Goal: Task Accomplishment & Management: Use online tool/utility

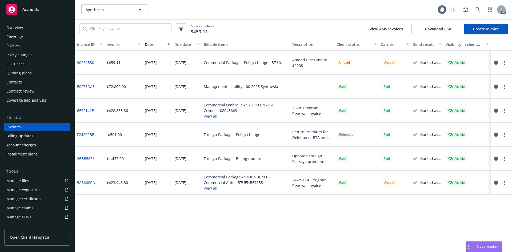
click at [212, 188] on button "View all" at bounding box center [237, 188] width 66 height 6
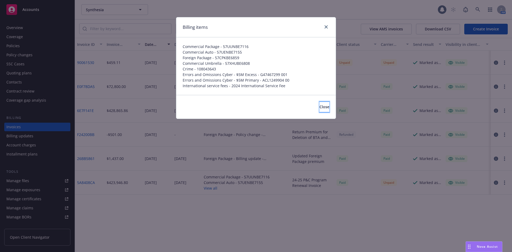
click at [320, 106] on span "Close" at bounding box center [325, 106] width 10 height 5
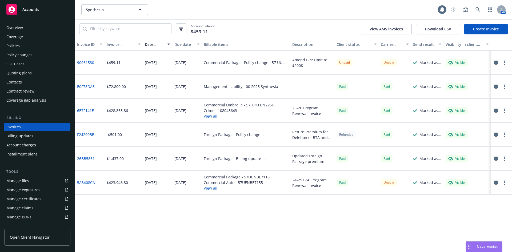
click at [209, 116] on button "View all" at bounding box center [239, 116] width 71 height 6
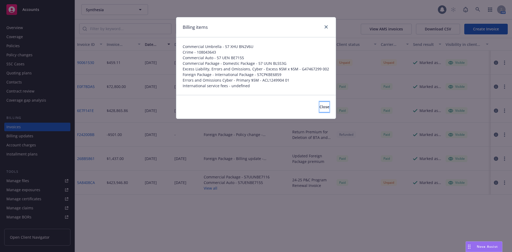
click at [320, 102] on button "Close" at bounding box center [325, 107] width 10 height 11
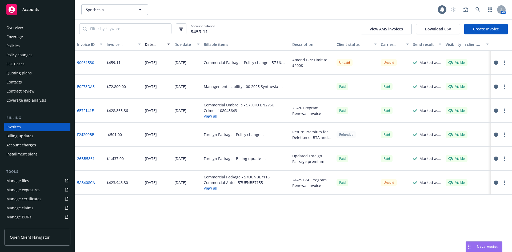
click at [12, 45] on div "Policies" at bounding box center [12, 46] width 13 height 9
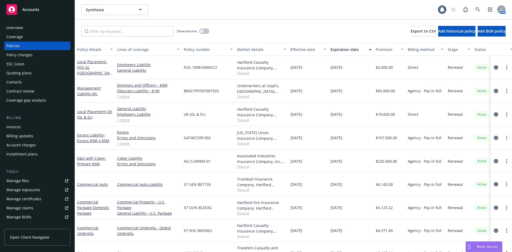
scroll to position [49, 0]
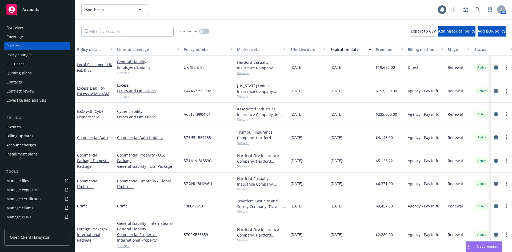
click at [15, 72] on div "Quoting plans" at bounding box center [18, 73] width 25 height 9
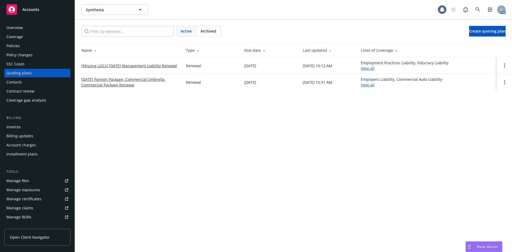
click at [20, 55] on div "Policy changes" at bounding box center [19, 55] width 26 height 9
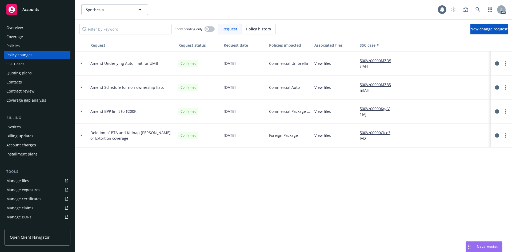
click at [81, 87] on icon at bounding box center [82, 87] width 2 height 2
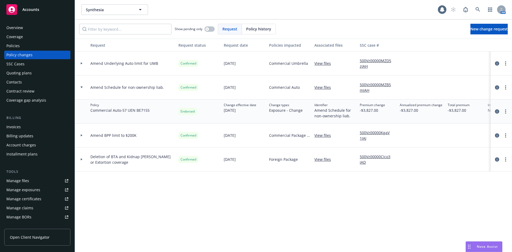
click at [81, 87] on icon at bounding box center [82, 87] width 2 height 2
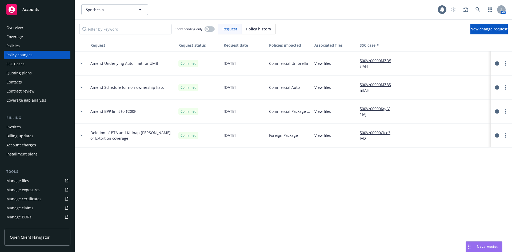
click at [81, 87] on icon at bounding box center [82, 87] width 2 height 2
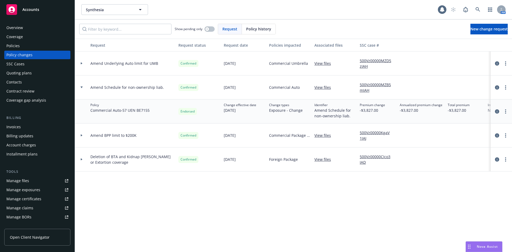
click at [81, 87] on icon at bounding box center [82, 87] width 2 height 2
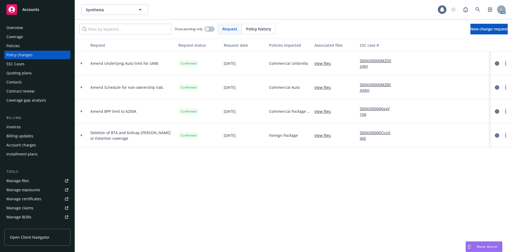
click at [80, 112] on div at bounding box center [81, 111] width 9 height 2
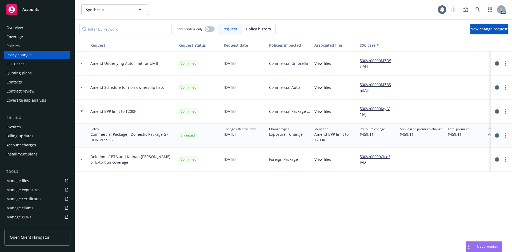
click at [80, 112] on div at bounding box center [81, 111] width 9 height 2
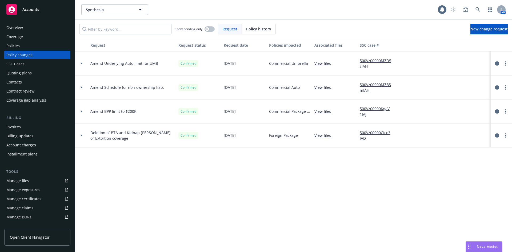
click at [81, 63] on icon at bounding box center [82, 63] width 2 height 2
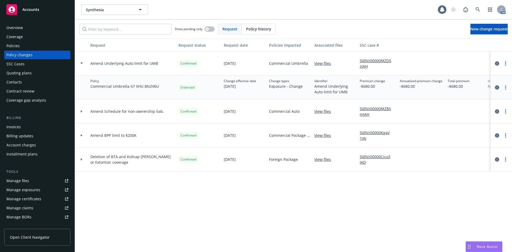
click at [81, 63] on icon at bounding box center [82, 63] width 2 height 2
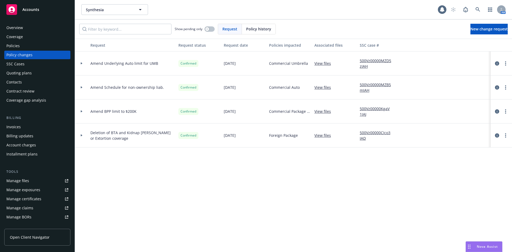
click at [9, 48] on div "Policies" at bounding box center [12, 46] width 13 height 9
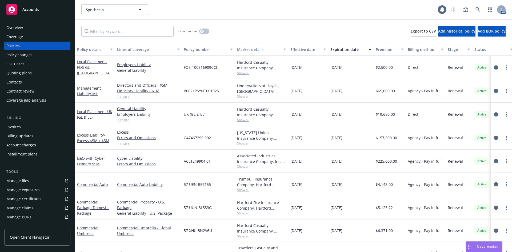
click at [16, 125] on div "Invoices" at bounding box center [13, 127] width 14 height 9
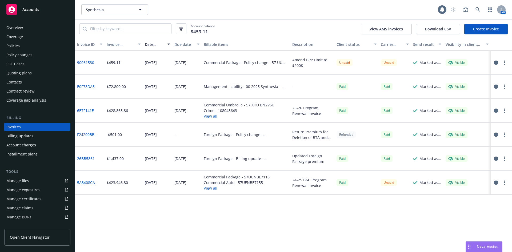
click at [488, 30] on link "Create Invoice" at bounding box center [486, 29] width 43 height 11
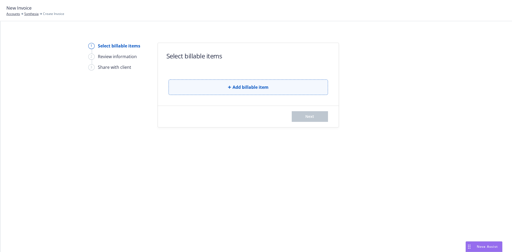
click at [248, 95] on button "Add billable item" at bounding box center [249, 87] width 160 height 15
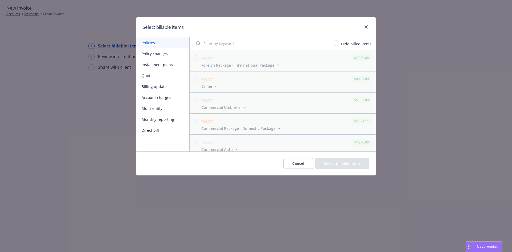
click at [154, 53] on button "Policy changes" at bounding box center [162, 53] width 53 height 11
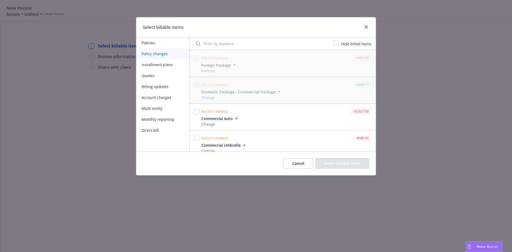
click at [237, 117] on icon "button" at bounding box center [236, 118] width 5 height 5
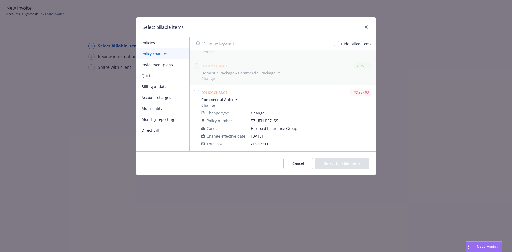
scroll to position [27, 0]
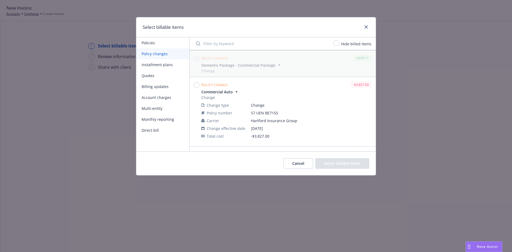
click at [236, 91] on icon "button" at bounding box center [236, 91] width 5 height 5
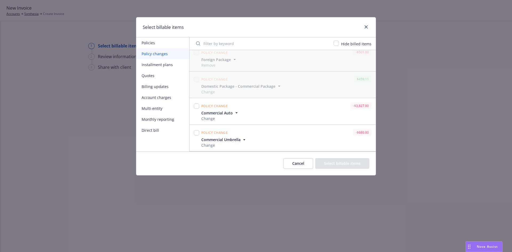
scroll to position [6, 0]
click at [197, 133] on input "checkbox" at bounding box center [196, 132] width 5 height 5
checkbox input "true"
click at [347, 166] on button "Select billable items" at bounding box center [342, 163] width 54 height 11
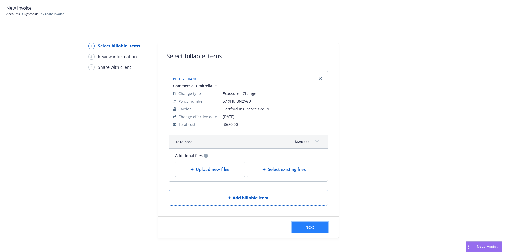
click at [306, 225] on span "Next" at bounding box center [310, 227] width 9 height 5
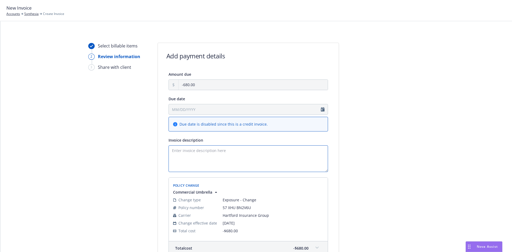
click at [188, 162] on textarea "Invoice description" at bounding box center [249, 158] width 160 height 27
type textarea "C"
type textarea "D"
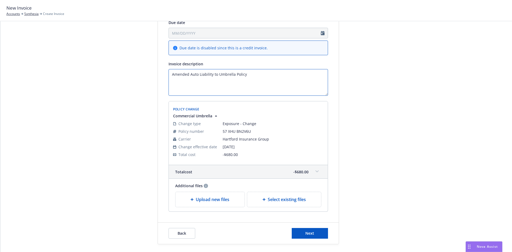
scroll to position [80, 0]
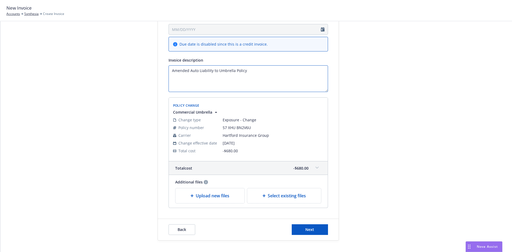
click at [211, 70] on textarea "Amended Auto Liability to Umbrella Policy" at bounding box center [249, 78] width 160 height 27
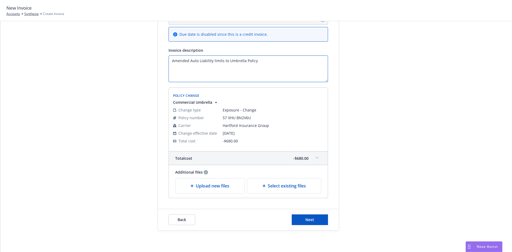
type textarea "Amended Auto Liability limits to Umbrella Policy"
click at [316, 219] on button "Next" at bounding box center [310, 220] width 36 height 11
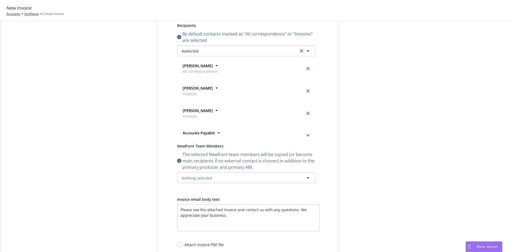
scroll to position [0, 0]
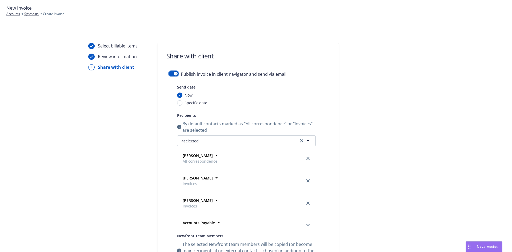
click at [174, 73] on div "button" at bounding box center [176, 74] width 4 height 4
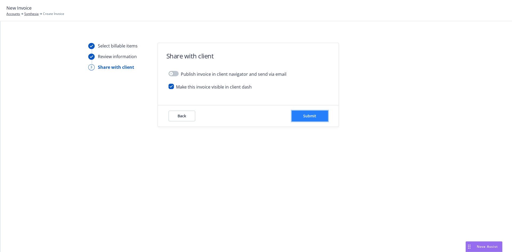
click at [313, 114] on span "Submit" at bounding box center [309, 115] width 13 height 5
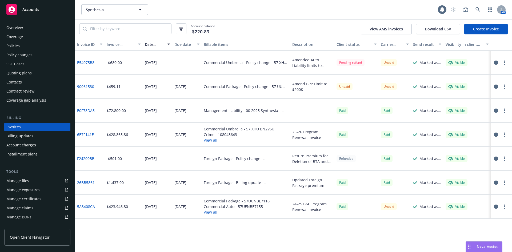
drag, startPoint x: 17, startPoint y: 56, endPoint x: 20, endPoint y: 57, distance: 3.7
click at [17, 56] on div "Policy changes" at bounding box center [19, 55] width 26 height 9
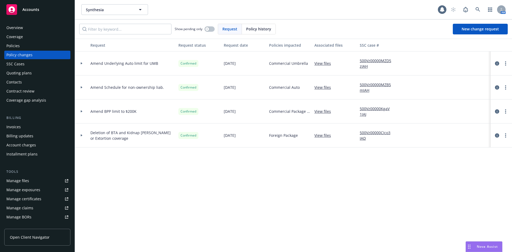
click at [81, 86] on icon at bounding box center [82, 87] width 2 height 2
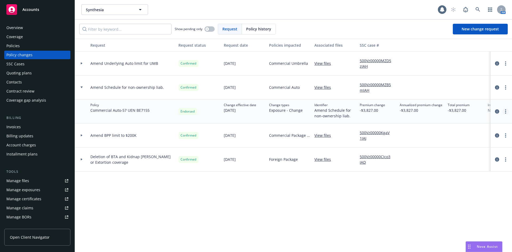
click at [505, 113] on link "more" at bounding box center [506, 111] width 6 height 6
click at [496, 112] on icon "circleInformation" at bounding box center [497, 111] width 4 height 4
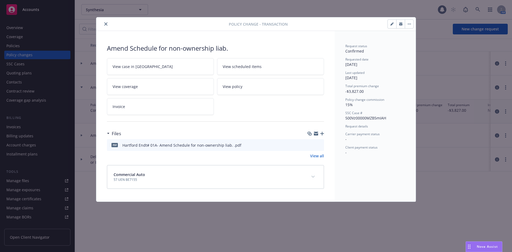
click at [319, 144] on icon "preview file" at bounding box center [319, 145] width 5 height 4
click at [107, 24] on icon "close" at bounding box center [105, 23] width 3 height 3
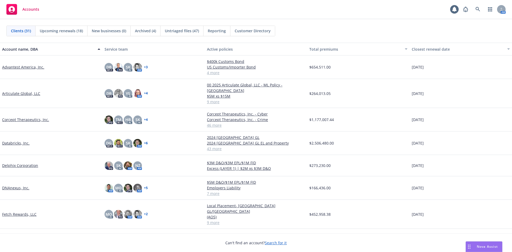
click at [22, 140] on link "Databricks, Inc." at bounding box center [15, 143] width 27 height 6
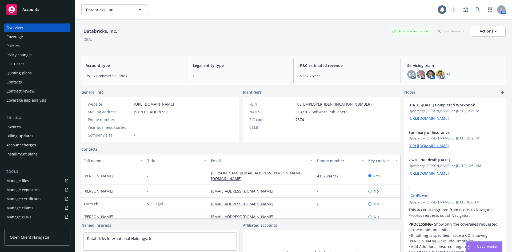
click at [12, 46] on div "Policies" at bounding box center [12, 46] width 13 height 9
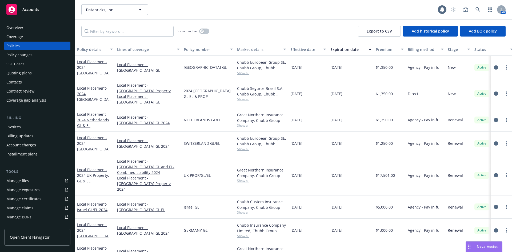
click at [25, 72] on div "Quoting plans" at bounding box center [18, 73] width 25 height 9
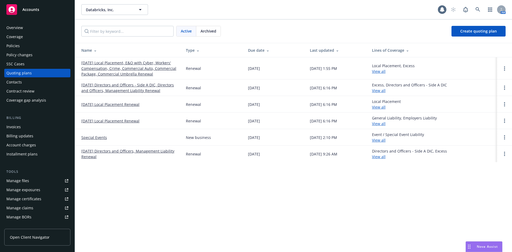
click at [118, 69] on link "09/30/25 Local Placement, E&O with Cyber, Workers' Compensation, Crime, Commerc…" at bounding box center [129, 68] width 96 height 17
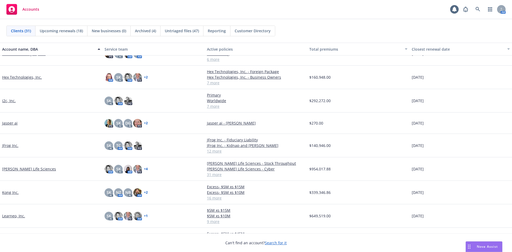
scroll to position [187, 0]
click at [15, 169] on link "[PERSON_NAME] Life Sciences" at bounding box center [29, 169] width 54 height 6
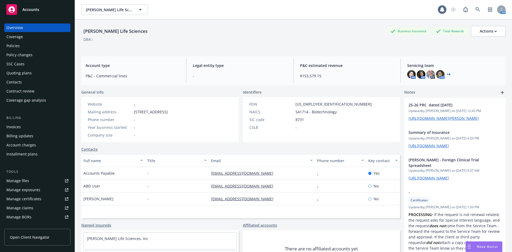
click at [22, 47] on div "Policies" at bounding box center [37, 46] width 62 height 9
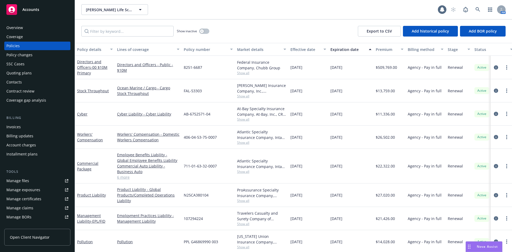
scroll to position [541, 0]
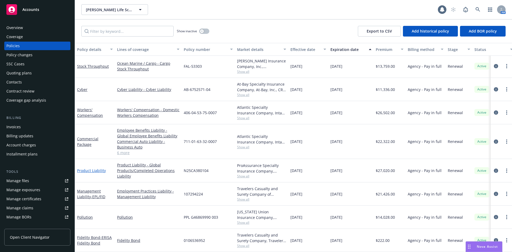
click at [83, 168] on link "Product Liability" at bounding box center [91, 170] width 29 height 5
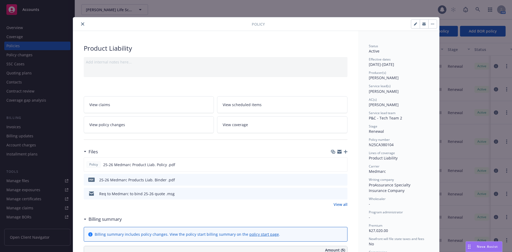
click at [81, 23] on icon "close" at bounding box center [82, 23] width 3 height 3
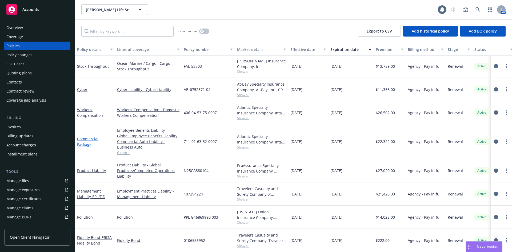
click at [87, 136] on link "Commercial Package" at bounding box center [87, 141] width 21 height 11
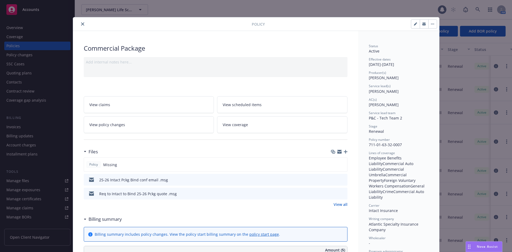
click at [80, 26] on button "close" at bounding box center [83, 24] width 6 height 6
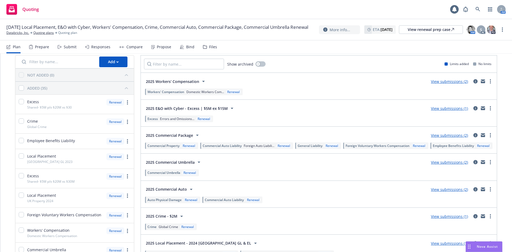
scroll to position [27, 0]
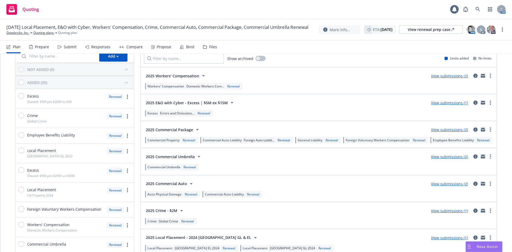
click at [93, 48] on div "Responses" at bounding box center [100, 47] width 19 height 4
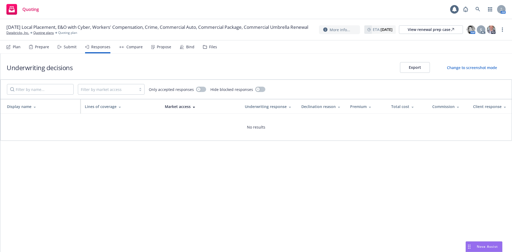
click at [126, 45] on div "Compare" at bounding box center [134, 47] width 16 height 4
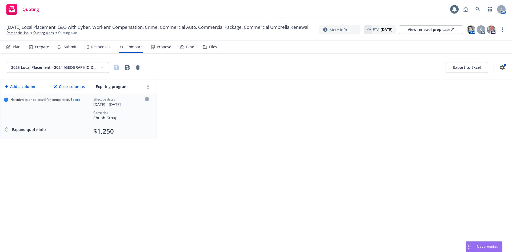
click at [67, 47] on div "Submit" at bounding box center [70, 47] width 13 height 4
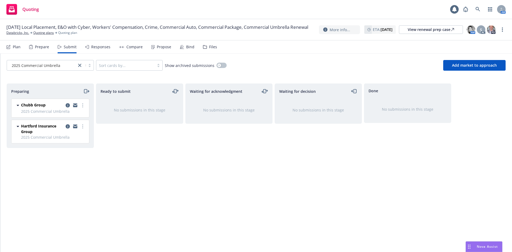
click at [98, 47] on div "Responses" at bounding box center [100, 47] width 19 height 4
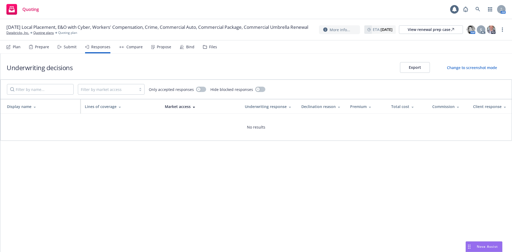
click at [68, 47] on div "Submit" at bounding box center [70, 47] width 13 height 4
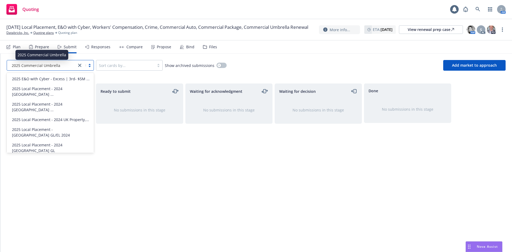
click at [41, 67] on span "2025 Commercial Umbrella" at bounding box center [36, 66] width 49 height 6
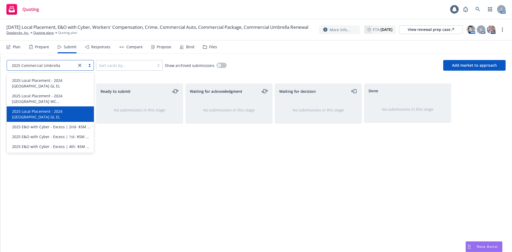
scroll to position [107, 0]
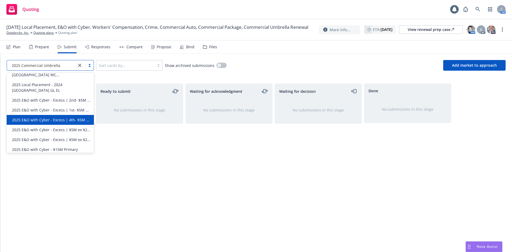
click at [171, 174] on div "Ready to submit No submissions in this stage" at bounding box center [139, 162] width 87 height 157
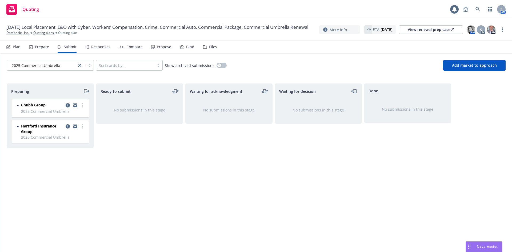
click at [86, 90] on icon "moveRight" at bounding box center [85, 91] width 3 height 4
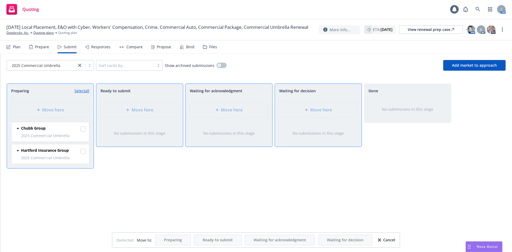
click at [218, 108] on div "Move here" at bounding box center [229, 110] width 87 height 24
click at [82, 90] on link "Select all" at bounding box center [81, 91] width 15 height 6
checkbox input "true"
click at [227, 110] on span "Move here" at bounding box center [232, 110] width 22 height 6
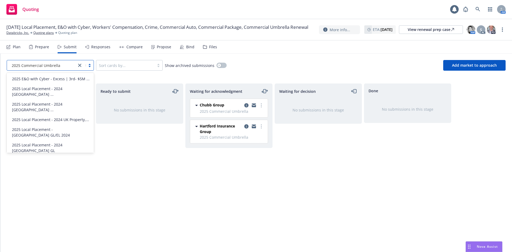
click at [90, 68] on div at bounding box center [85, 65] width 17 height 6
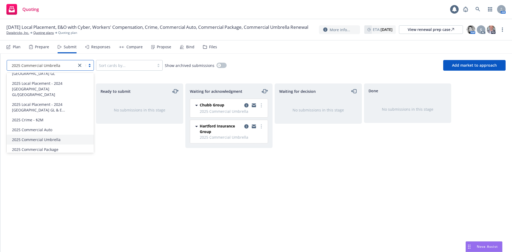
scroll to position [252, 0]
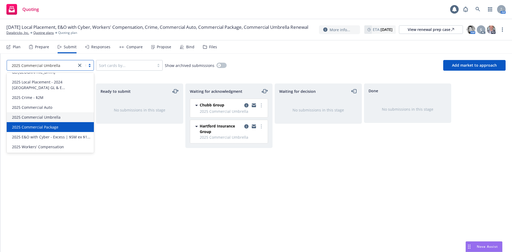
click at [50, 124] on span "2025 Commercial Package" at bounding box center [35, 127] width 46 height 6
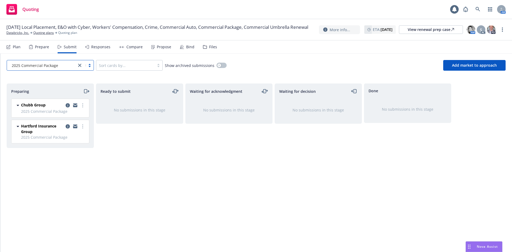
click at [83, 91] on icon "moveRight" at bounding box center [86, 91] width 6 height 6
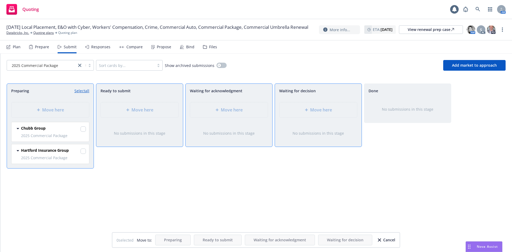
click at [82, 89] on link "Select all" at bounding box center [81, 91] width 15 height 6
checkbox input "true"
click at [226, 109] on span "Move here" at bounding box center [232, 110] width 22 height 6
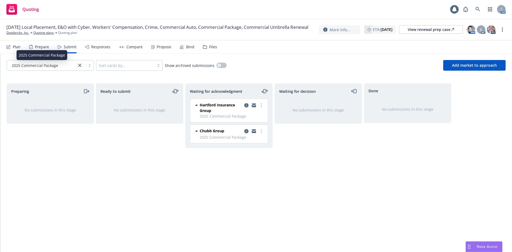
click at [60, 67] on div "2025 Commercial Package" at bounding box center [42, 66] width 64 height 6
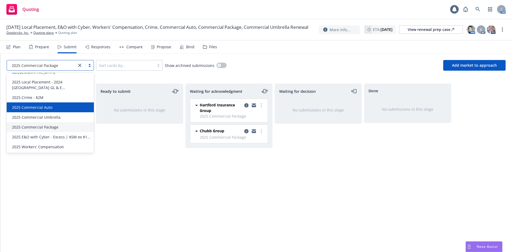
click at [53, 105] on div "2025 Commercial Auto" at bounding box center [50, 107] width 87 height 10
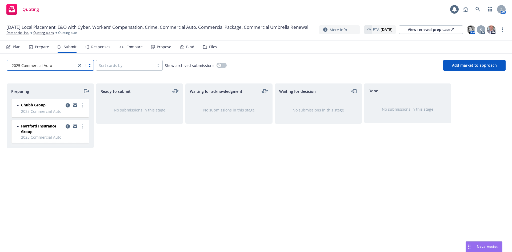
click at [86, 91] on icon "moveRight" at bounding box center [87, 91] width 3 height 0
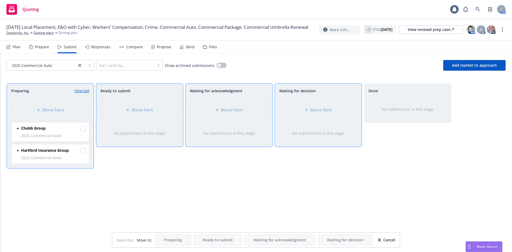
click at [85, 94] on div "Preparing Select all" at bounding box center [50, 91] width 87 height 14
click at [86, 91] on link "Select all" at bounding box center [81, 91] width 15 height 6
checkbox input "true"
click at [224, 110] on span "Move here" at bounding box center [232, 110] width 22 height 6
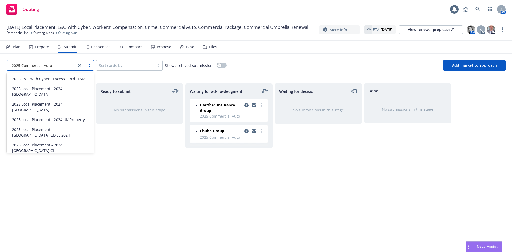
click at [89, 66] on div at bounding box center [85, 65] width 17 height 6
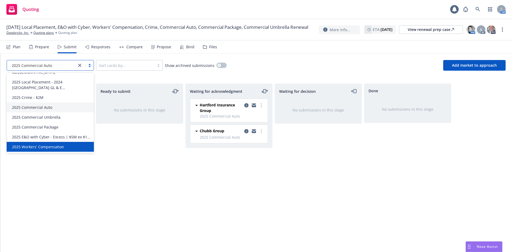
click at [46, 145] on span "2025 Workers' Compensation" at bounding box center [38, 147] width 52 height 6
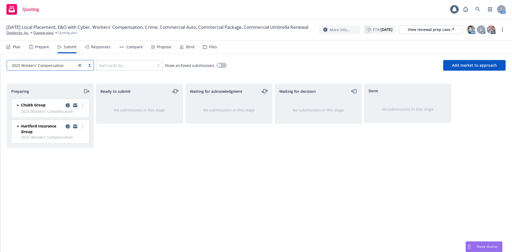
click at [88, 92] on icon "moveRight" at bounding box center [86, 91] width 6 height 6
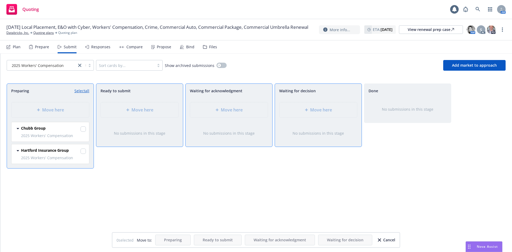
click at [81, 91] on link "Select all" at bounding box center [81, 91] width 15 height 6
checkbox input "true"
click at [228, 108] on span "Move here" at bounding box center [232, 110] width 22 height 6
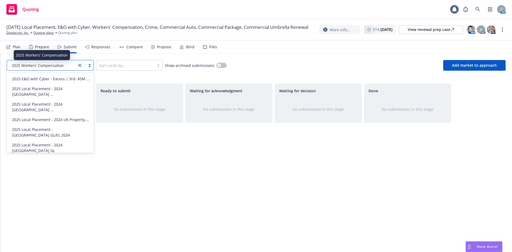
click at [63, 65] on span "2025 Workers' Compensation" at bounding box center [38, 66] width 52 height 6
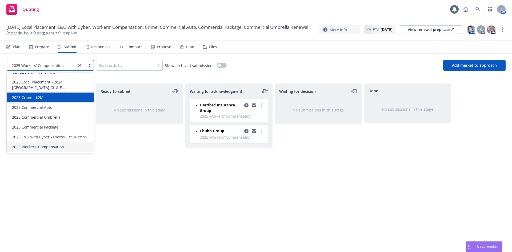
click at [39, 95] on span "2025 Crime - $2M" at bounding box center [27, 98] width 31 height 6
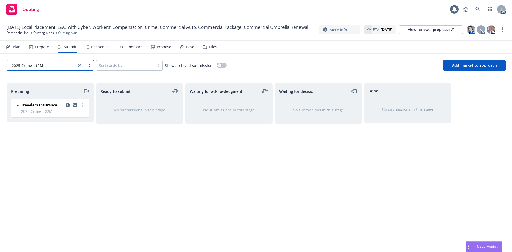
click at [87, 90] on icon "moveRight" at bounding box center [85, 91] width 3 height 4
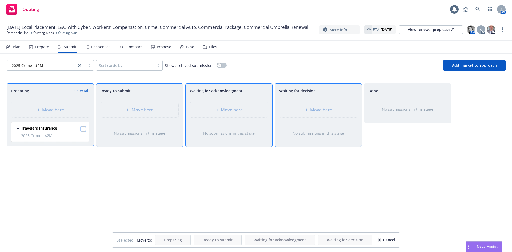
click at [82, 130] on input "checkbox" at bounding box center [83, 128] width 5 height 5
checkbox input "true"
click at [255, 110] on div "Move here" at bounding box center [229, 110] width 69 height 6
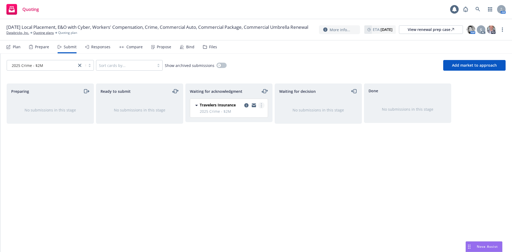
click at [262, 105] on icon "more" at bounding box center [261, 105] width 1 height 4
click at [254, 118] on span "Log acknowledgement" at bounding box center [237, 116] width 53 height 5
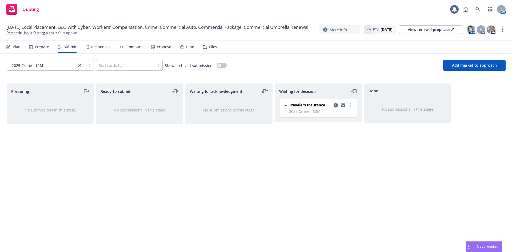
click at [337, 105] on icon "copy logging email" at bounding box center [336, 105] width 4 height 4
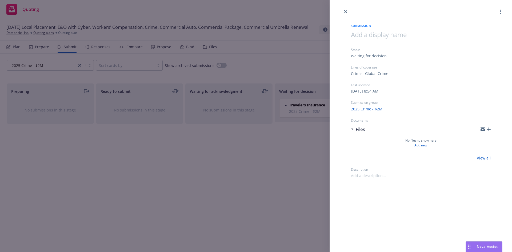
click at [489, 130] on icon "button" at bounding box center [489, 130] width 4 height 4
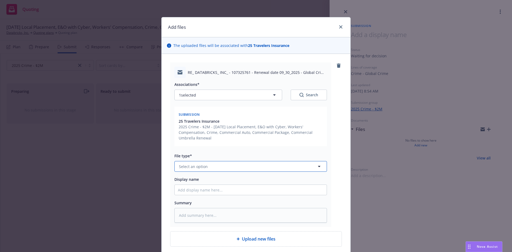
click at [221, 165] on button "Select an option" at bounding box center [251, 166] width 153 height 11
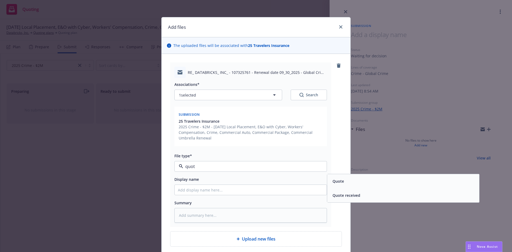
type input "quote"
click at [343, 198] on span "Quote received" at bounding box center [347, 196] width 28 height 6
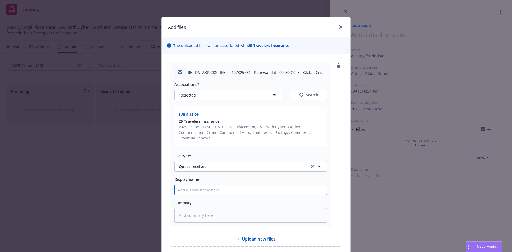
click at [201, 191] on input "Display name" at bounding box center [251, 190] width 152 height 10
type textarea "x"
type input "T"
type textarea "x"
type input "Tr"
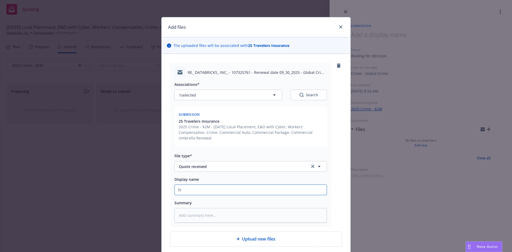
type textarea "x"
type input "Tra"
type textarea "x"
type input "Trav"
type textarea "x"
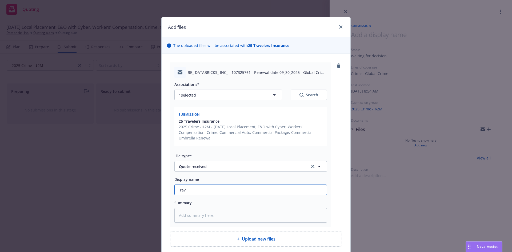
type input "Trave"
type textarea "x"
type input "Travel"
type textarea "x"
type input "Travele"
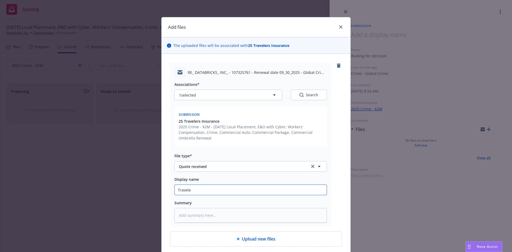
type textarea "x"
type input "Traveler"
type textarea "x"
type input "Travelers"
type textarea "x"
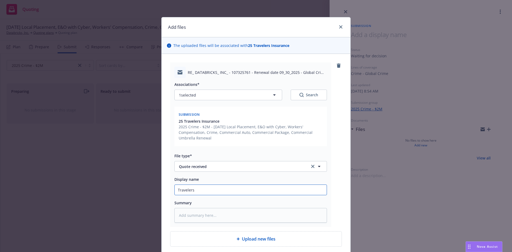
type input "Travelers"
type textarea "x"
type input "Travelers e"
type textarea "x"
type input "Travelers"
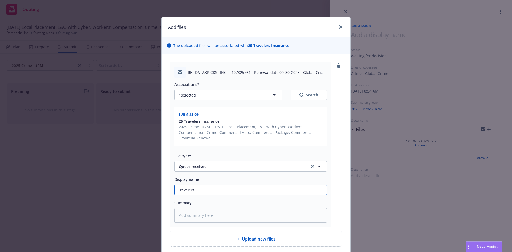
type textarea "x"
type input "Travelers E"
type textarea "x"
type input "Travelers EM"
type textarea "x"
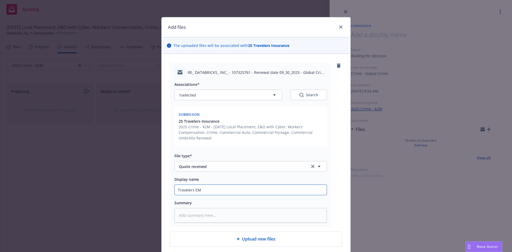
type input "Travelers EM-"
type textarea "x"
type input "Travelers EM-"
type textarea "x"
type input "Travelers EM- 2"
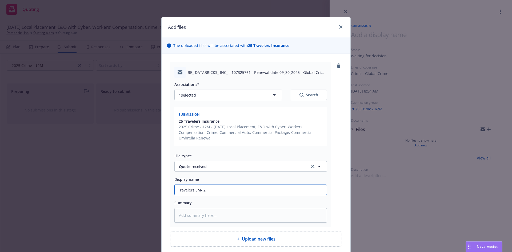
type textarea "x"
type input "Travelers EM- 25"
type textarea "x"
type input "Travelers EM- 25-"
type textarea "x"
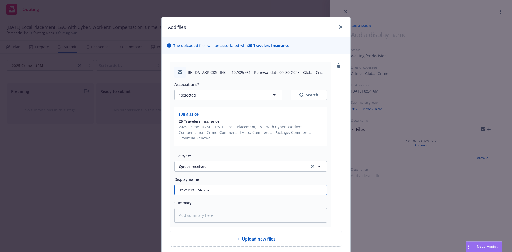
type input "Travelers EM- 25-2"
type textarea "x"
type input "Travelers EM- 25-26"
type textarea "x"
type input "Travelers EM- 25-26"
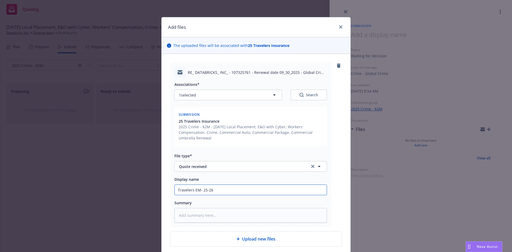
type textarea "x"
type input "Travelers EM- 25-26 R"
type textarea "x"
type input "Travelers EM- 25-26 Re"
type textarea "x"
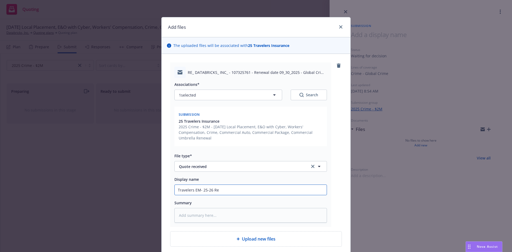
type input "Travelers EM- 25-26 Ren"
type textarea "x"
type input "Travelers EM- 25-26 Rene"
type textarea "x"
type input "Travelers EM- 25-26 Renew"
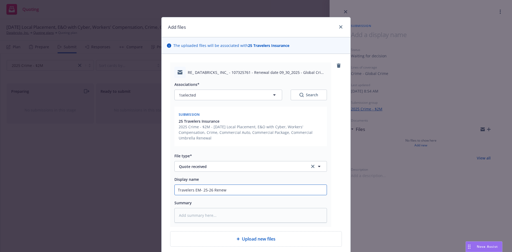
type textarea "x"
type input "Travelers EM- 25-26 Renewa"
type textarea "x"
type input "Travelers EM- 25-26 Renewal"
type textarea "x"
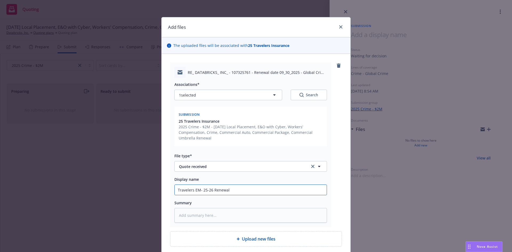
type input "Travelers EM- 25-26 Renewal"
type textarea "x"
type input "Travelers EM- 25-26 Renewal C"
type textarea "x"
type input "Travelers EM- 25-26 Renewal Cr"
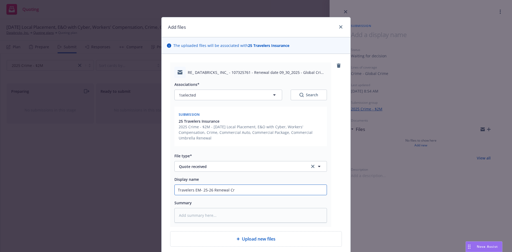
type textarea "x"
type input "Travelers EM- 25-26 Renewal Cri"
type textarea "x"
type input "Travelers EM- 25-26 Renewal Crim"
type textarea "x"
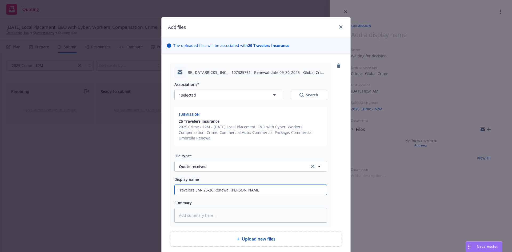
type input "Travelers EM- 25-26 Renewal Crime"
type textarea "x"
type input "Travelers EM- 25-26 Renewal Crime"
type textarea "x"
type input "Travelers EM- 25-26 Renewal Crime q"
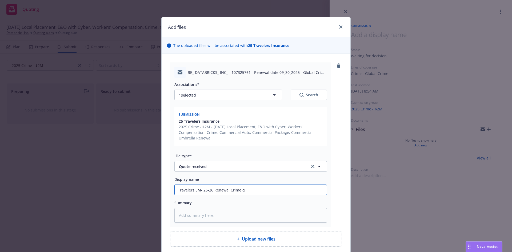
type textarea "x"
type input "Travelers EM- 25-26 Renewal Crime qu"
type textarea "x"
type input "Travelers EM- 25-26 Renewal Crime quo"
type textarea "x"
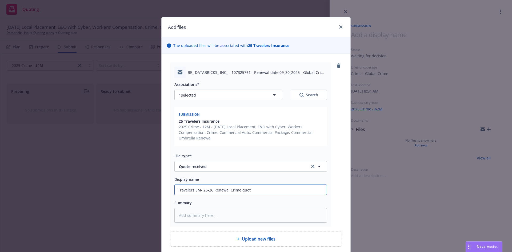
type input "Travelers EM- 25-26 Renewal Crime quote"
type textarea "x"
type input "Travelers EM- 25-26 Renewal Crime quote"
type textarea "x"
type input "Travelers EM- 25-26 Renewal Crime quote s"
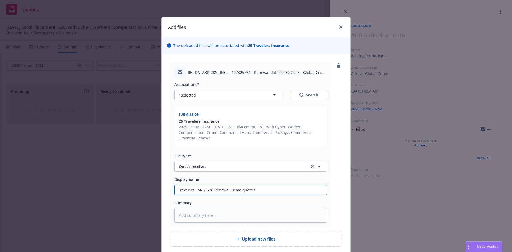
type textarea "x"
type input "Travelers EM- 25-26 Renewal Crime quote"
type textarea "x"
type input "Travelers EM- 25-26 Renewal Crime quote d"
type textarea "x"
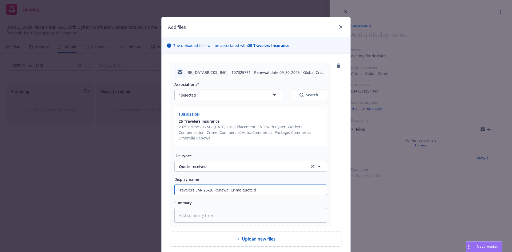
type input "Travelers EM- 25-26 Renewal Crime quote do"
type textarea "x"
type input "Travelers EM- 25-26 Renewal Crime quote doc"
type textarea "x"
type input "Travelers EM- 25-26 Renewal Crime quote docs"
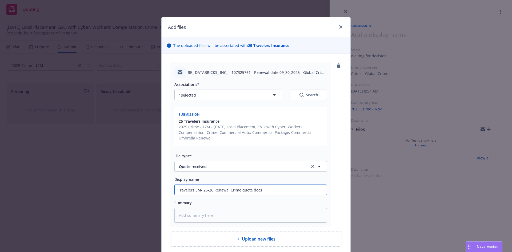
type textarea "x"
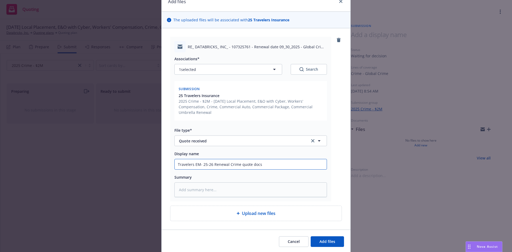
scroll to position [44, 0]
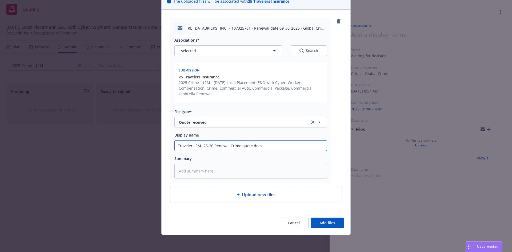
type input "Travelers EM- 25-26 Renewal Crime quote docs"
type textarea "x"
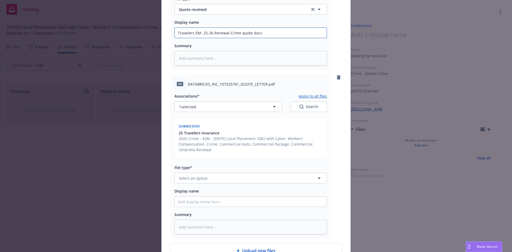
scroll to position [213, 0]
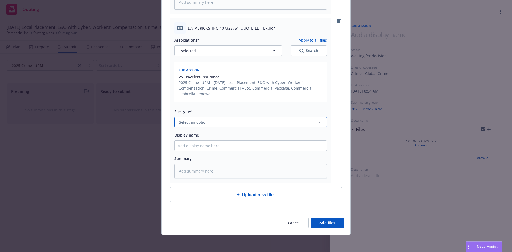
click at [203, 123] on span "Select an option" at bounding box center [193, 123] width 29 height 6
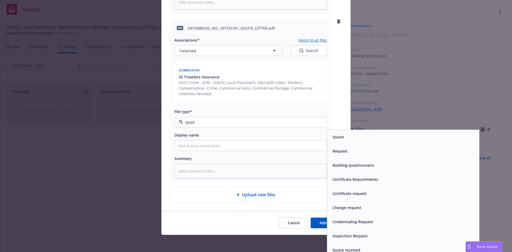
type input "quote"
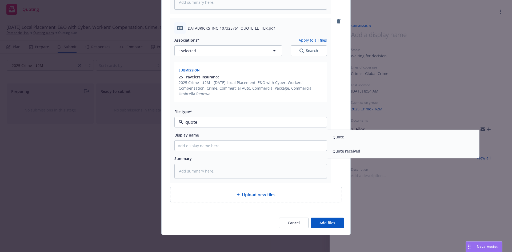
click at [346, 137] on div "Quote" at bounding box center [404, 137] width 146 height 8
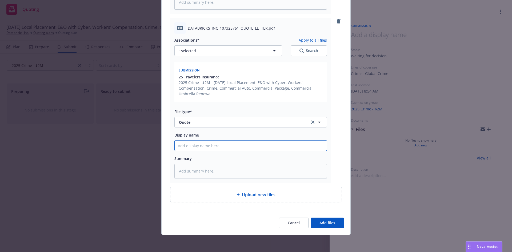
type textarea "x"
type input "2"
type textarea "x"
type input "25"
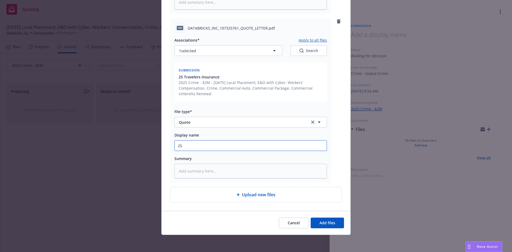
type textarea "x"
type input "25-"
type textarea "x"
type input "25-26"
type textarea "x"
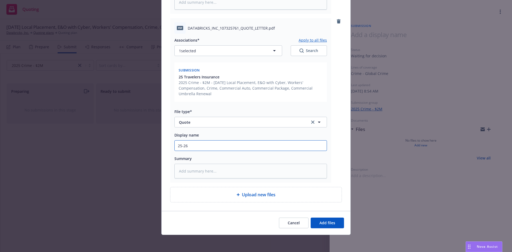
type input "25-26"
type textarea "x"
type input "25-26 T"
type textarea "x"
type input "25-26 Tr"
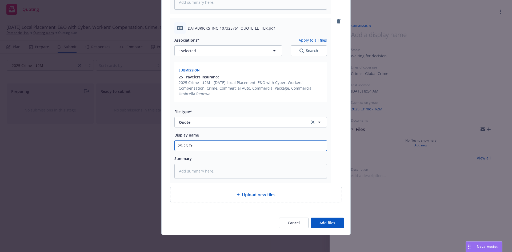
type textarea "x"
type input "25-26 Tra"
type textarea "x"
type input "25-26 Trav"
type textarea "x"
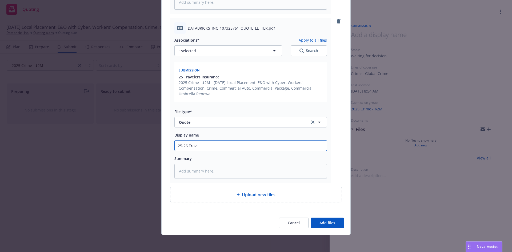
type input "25-26 Trave"
type textarea "x"
type input "25-26 Travel"
type textarea "x"
type input "25-26 Travele"
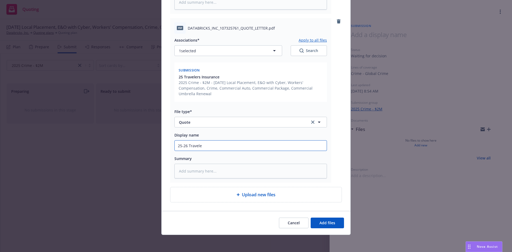
type textarea "x"
type input "25-26 Traveler"
type textarea "x"
type input "25-26 Travelers"
type textarea "x"
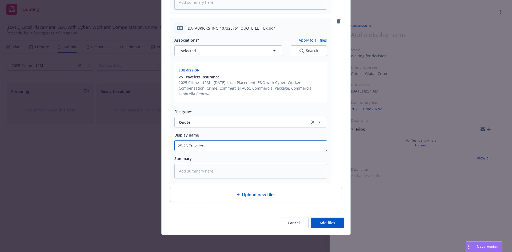
type input "25-26 Travelers"
type textarea "x"
type input "25-26 Travelers C"
type textarea "x"
type input "25-26 Travelers Cr"
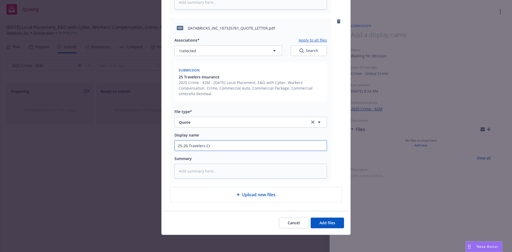
type textarea "x"
type input "25-26 Travelers Cri"
type textarea "x"
type input "25-26 Travelers Crim"
type textarea "x"
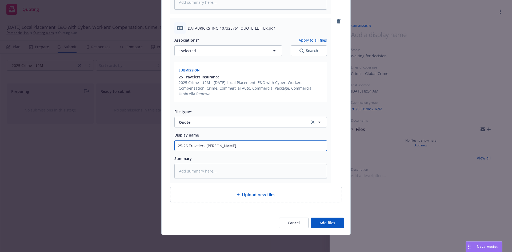
type input "25-26 Travelers Crime"
type textarea "x"
type input "25-26 Travelers Crime"
type textarea "x"
type input "25-26 Travelers Crime R"
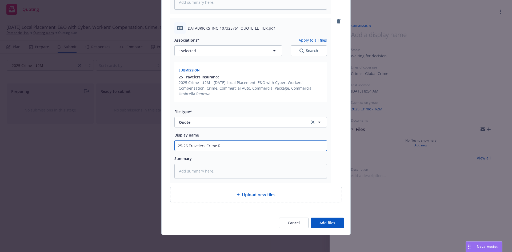
type textarea "x"
type input "25-26 Travelers Crime Re"
type textarea "x"
type input "25-26 Travelers Crime Ren"
type textarea "x"
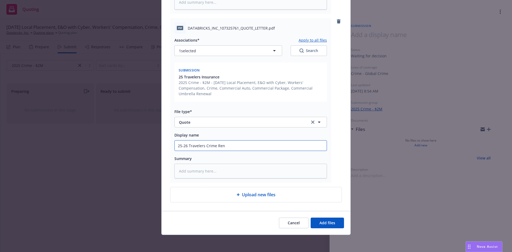
type input "25-26 Travelers Crime Rene"
type textarea "x"
type input "25-26 Travelers Crime Renew"
type textarea "x"
type input "25-26 Travelers Crime Renewa"
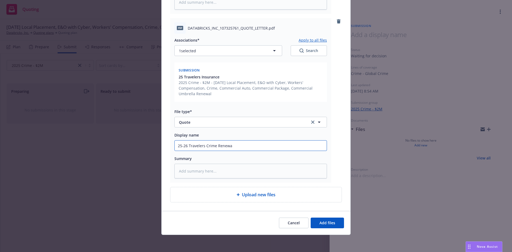
type textarea "x"
type input "25-26 Travelers Crime Renewal"
type textarea "x"
type input "25-26 Travelers Crime Renewal"
type textarea "x"
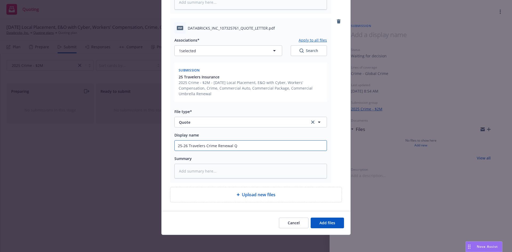
type input "25-26 Travelers Crime Renewal QU"
type textarea "x"
type input "25-26 Travelers Crime Renewal QUot"
type textarea "x"
type input "25-26 Travelers Crime Renewal QUote"
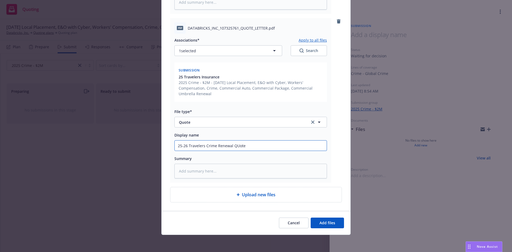
type textarea "x"
type input "25-26 Travelers Crime Renewal QUote"
type textarea "x"
type input "25-26 Travelers Crime Renewal Qote"
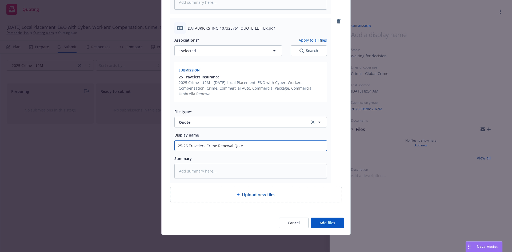
type textarea "x"
type input "25-26 Travelers Crime Renewal Quote"
click at [320, 222] on span "Add files" at bounding box center [328, 222] width 16 height 5
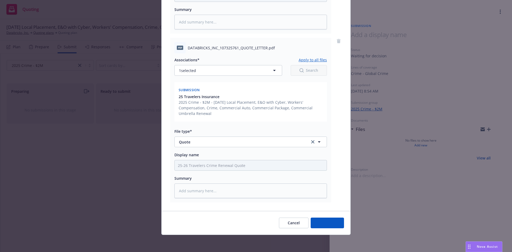
scroll to position [193, 0]
type textarea "x"
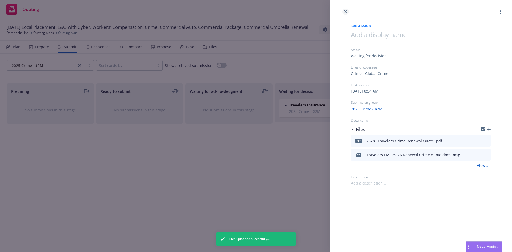
click at [347, 12] on icon "close" at bounding box center [345, 11] width 3 height 3
